Goal: Information Seeking & Learning: Compare options

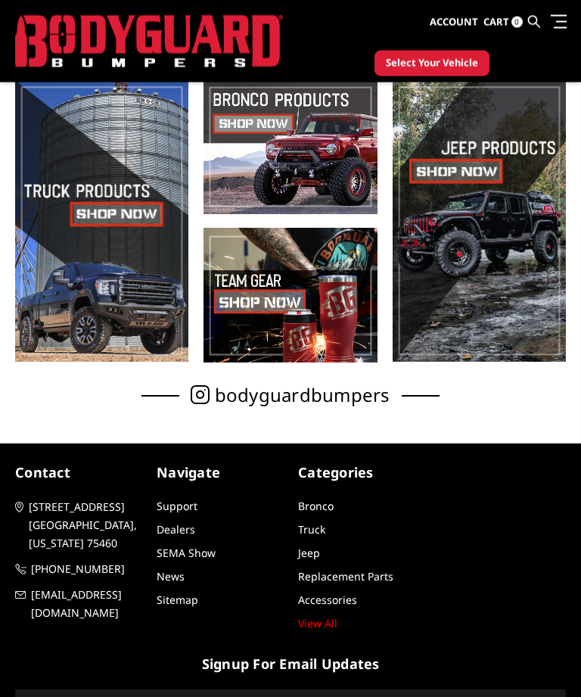
scroll to position [346, 0]
click at [100, 217] on span at bounding box center [101, 220] width 173 height 282
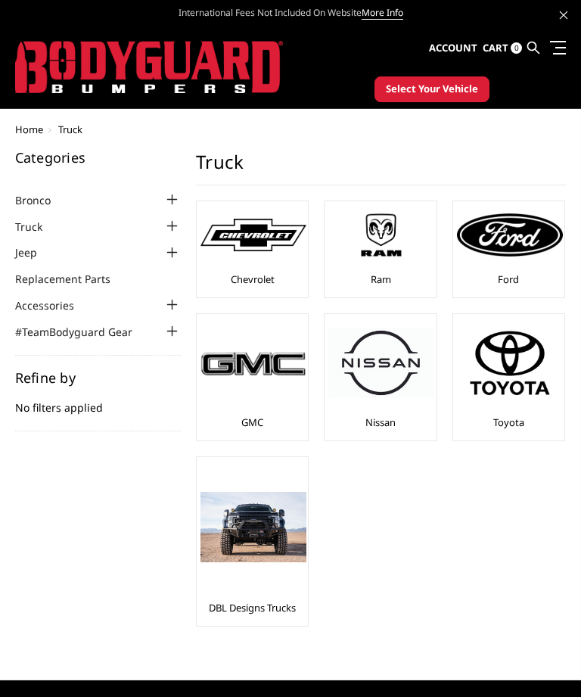
click at [398, 253] on img at bounding box center [381, 235] width 106 height 60
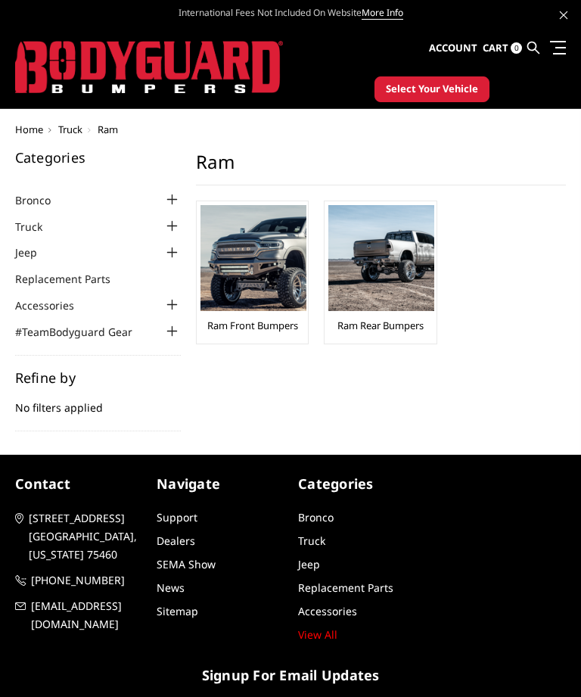
click at [250, 251] on img at bounding box center [253, 258] width 106 height 106
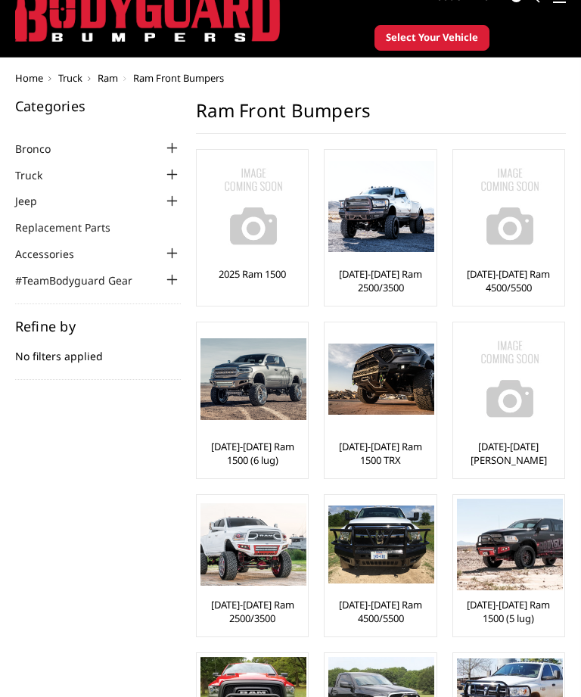
scroll to position [51, 0]
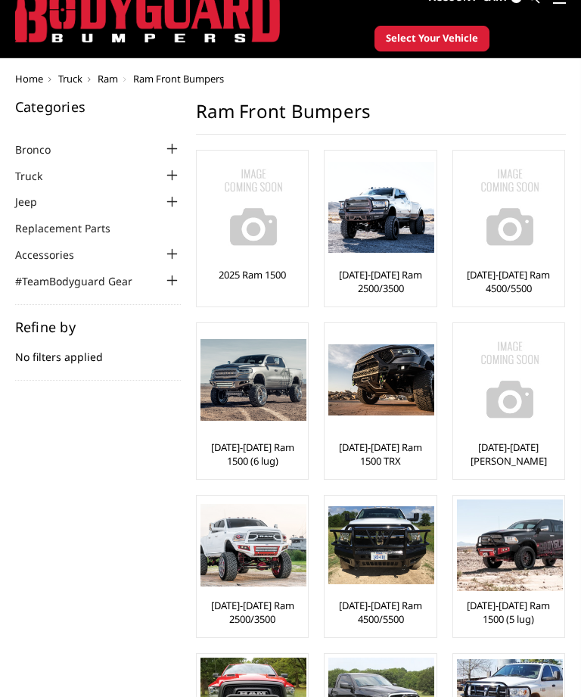
click at [400, 216] on img at bounding box center [381, 207] width 106 height 91
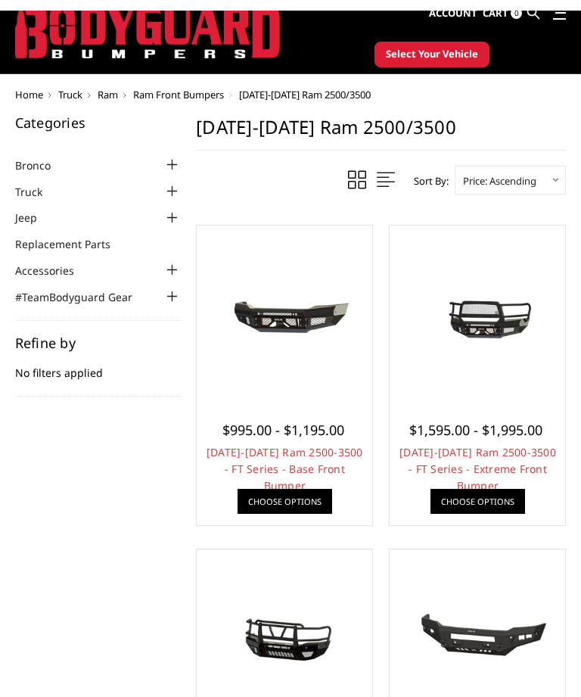
scroll to position [33, 0]
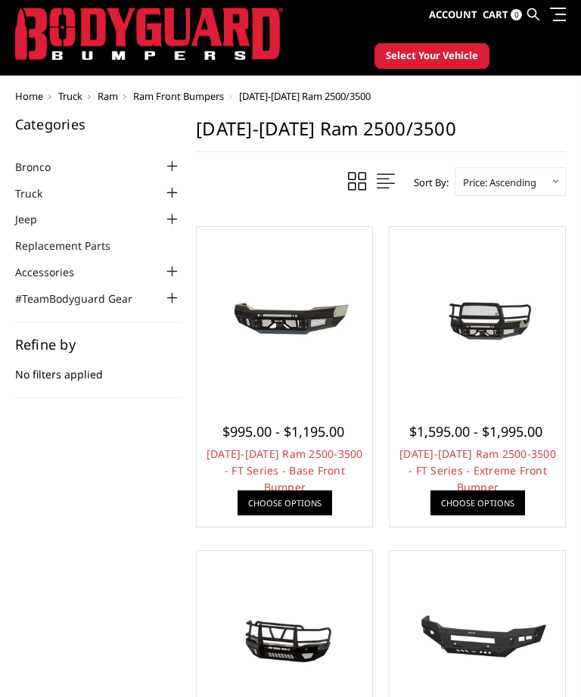
click at [163, 167] on div at bounding box center [172, 166] width 18 height 18
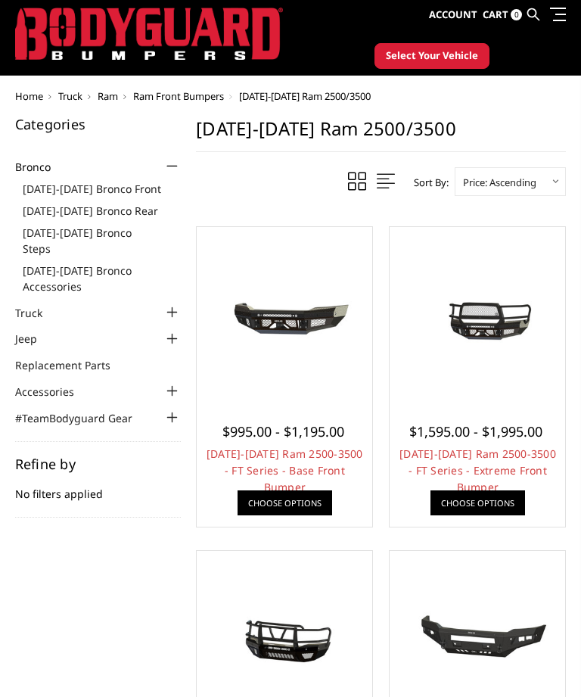
click at [73, 191] on link "[DATE]-[DATE] Bronco Front" at bounding box center [102, 189] width 159 height 16
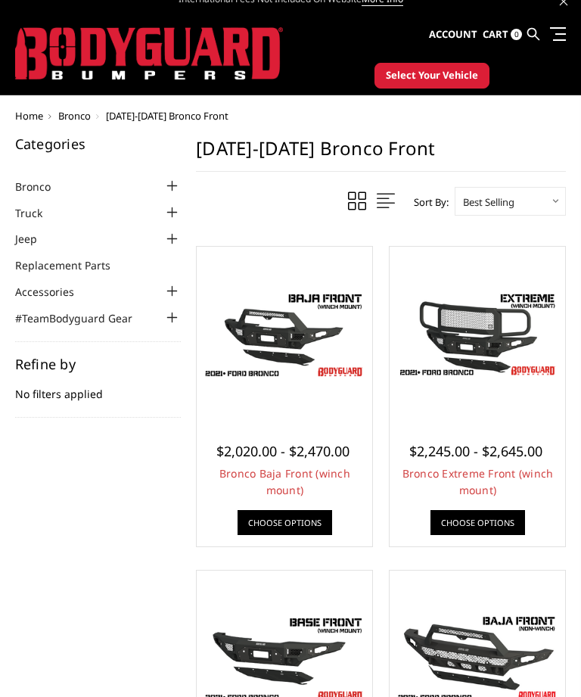
scroll to position [12, 0]
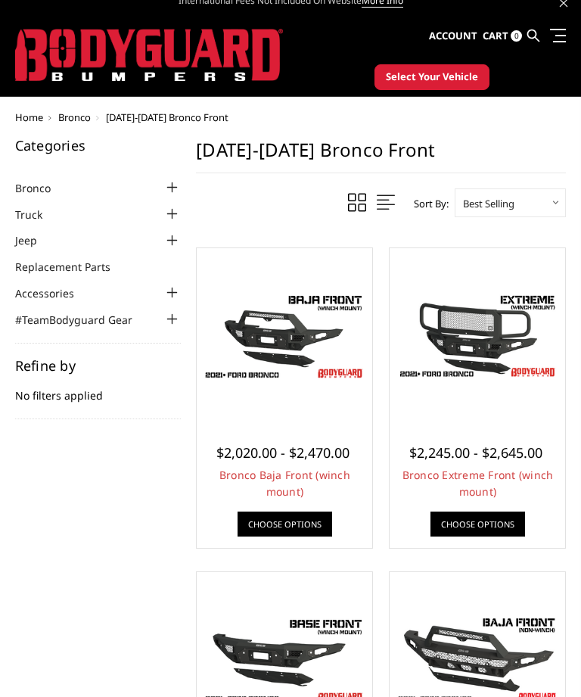
click at [163, 210] on div at bounding box center [172, 214] width 18 height 18
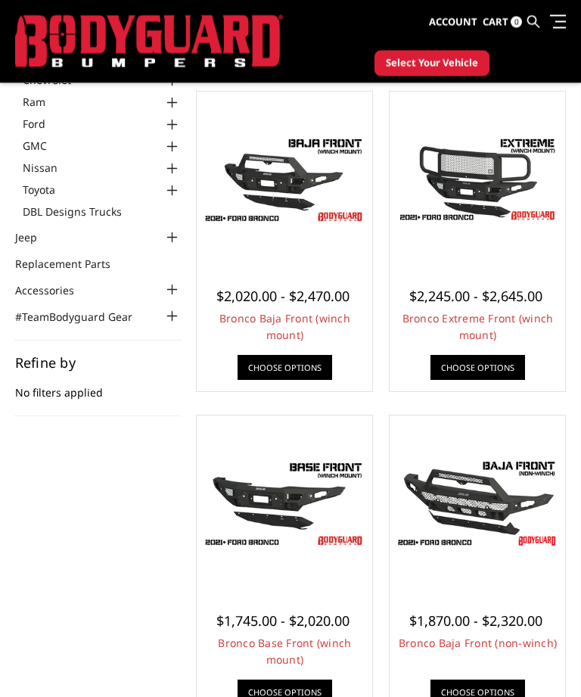
scroll to position [132, 0]
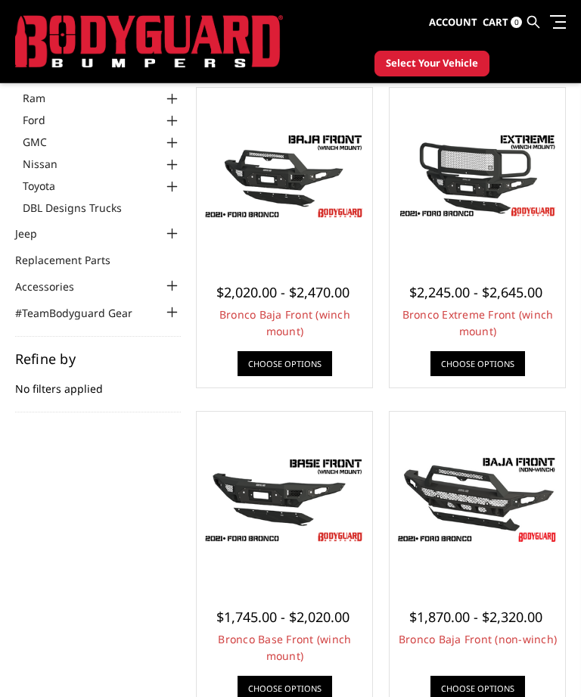
click at [164, 235] on div at bounding box center [172, 234] width 18 height 18
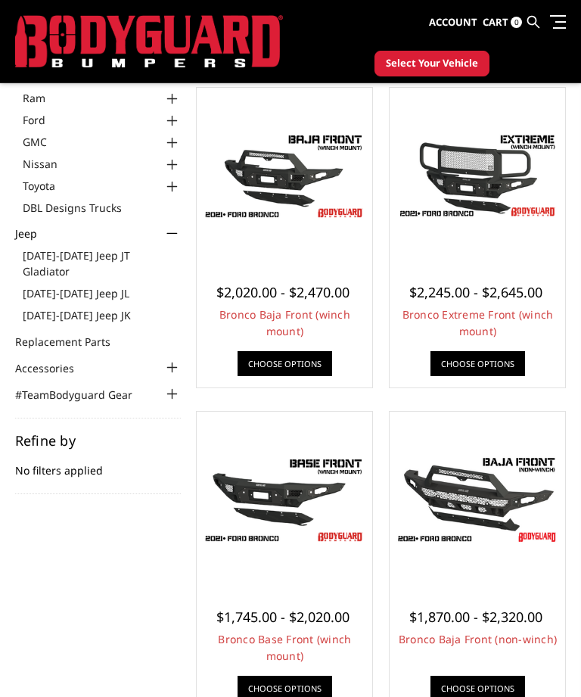
click at [63, 255] on link "[DATE]-[DATE] Jeep JT Gladiator" at bounding box center [102, 263] width 159 height 32
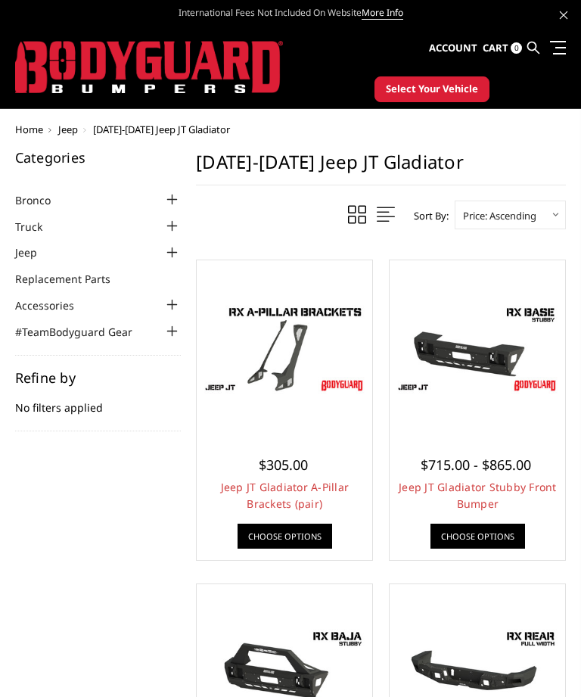
click at [163, 223] on div at bounding box center [172, 226] width 18 height 18
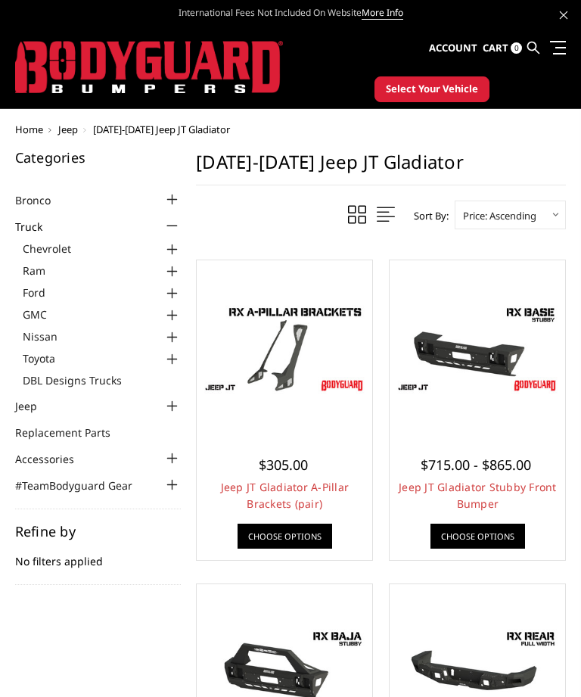
click at [162, 266] on link "Ram" at bounding box center [102, 270] width 159 height 16
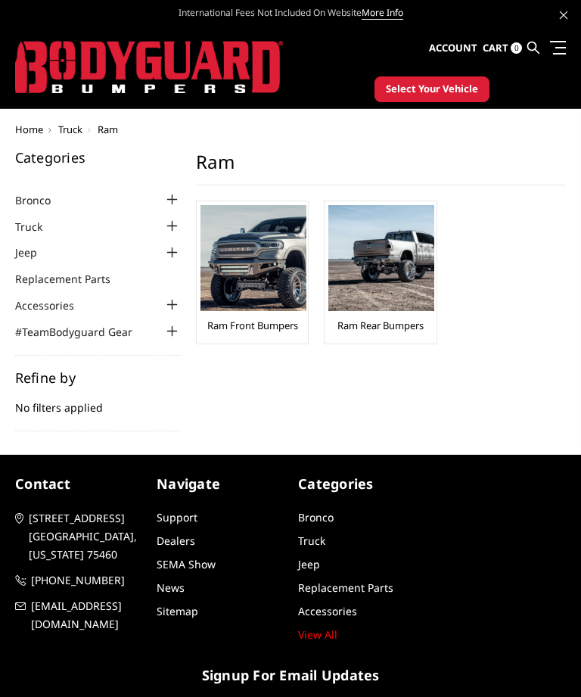
click at [416, 282] on img at bounding box center [381, 258] width 106 height 106
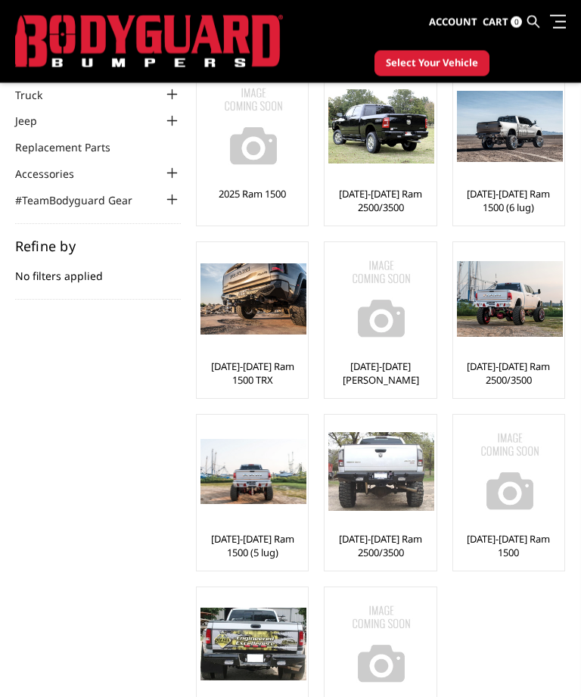
scroll to position [92, 0]
click at [401, 143] on img at bounding box center [381, 126] width 106 height 74
